Goal: Information Seeking & Learning: Learn about a topic

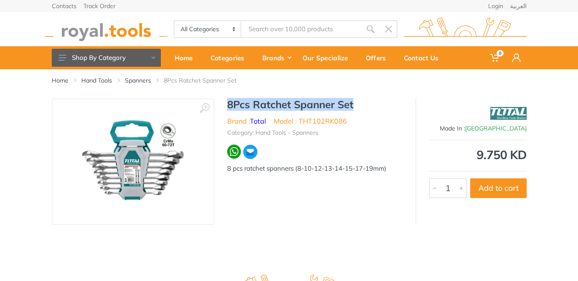
drag, startPoint x: 229, startPoint y: 105, endPoint x: 360, endPoint y: 104, distance: 131.7
click at [360, 104] on h1 "8Pcs Ratchet Spanner Set" at bounding box center [314, 104] width 175 height 12
copy h1 "8Pcs Ratchet Spanner Set"
drag, startPoint x: 227, startPoint y: 170, endPoint x: 396, endPoint y: 171, distance: 168.5
click at [396, 170] on div "8 pcs ratchet spanners (8-10-12-13-14-15-17-19mm)" at bounding box center [314, 169] width 175 height 10
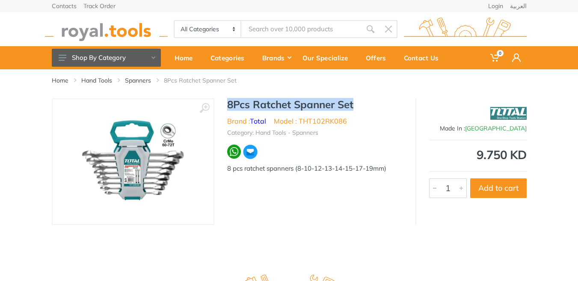
copy div "8 pcs ratchet spanners (8-10-12-13-14-15-17-19mm)"
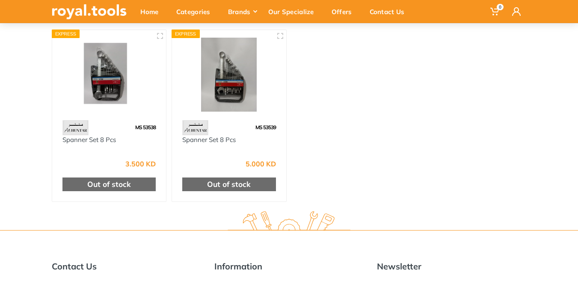
scroll to position [86, 0]
